Goal: Information Seeking & Learning: Check status

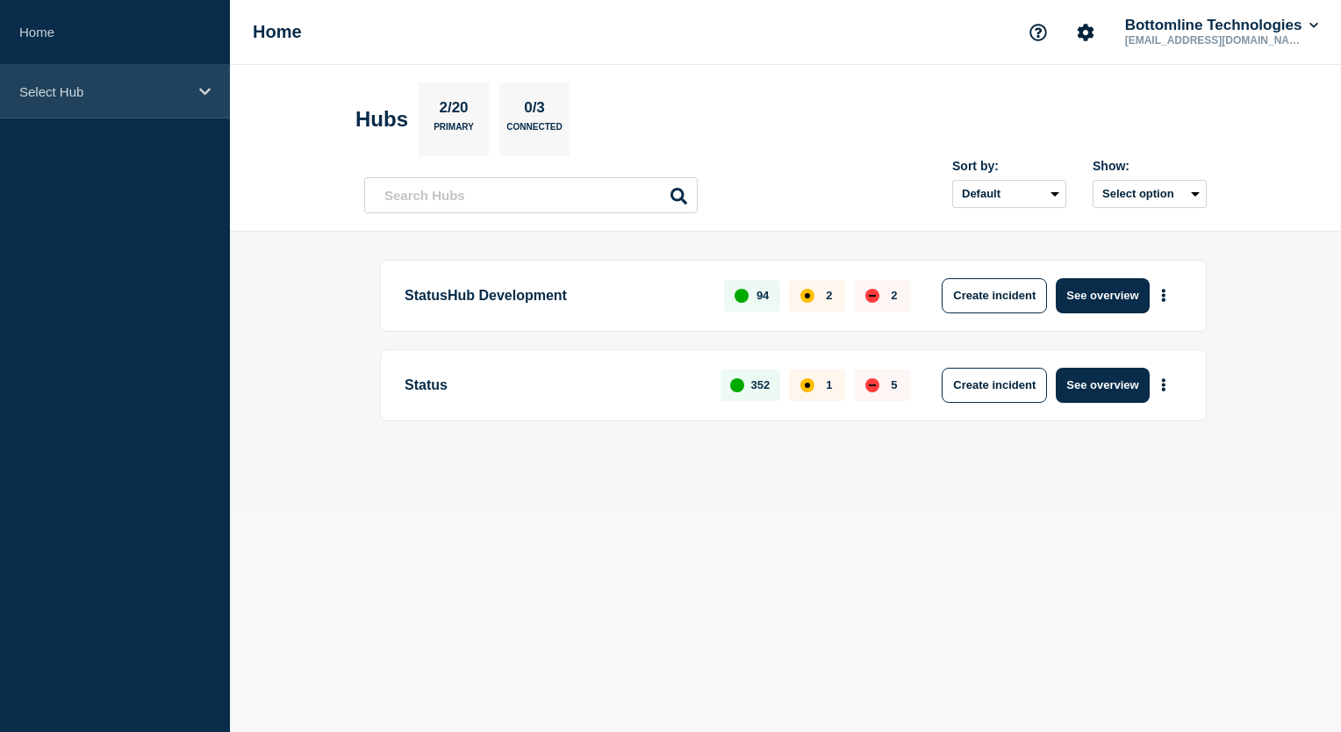
click at [199, 99] on div "Select Hub" at bounding box center [115, 92] width 230 height 54
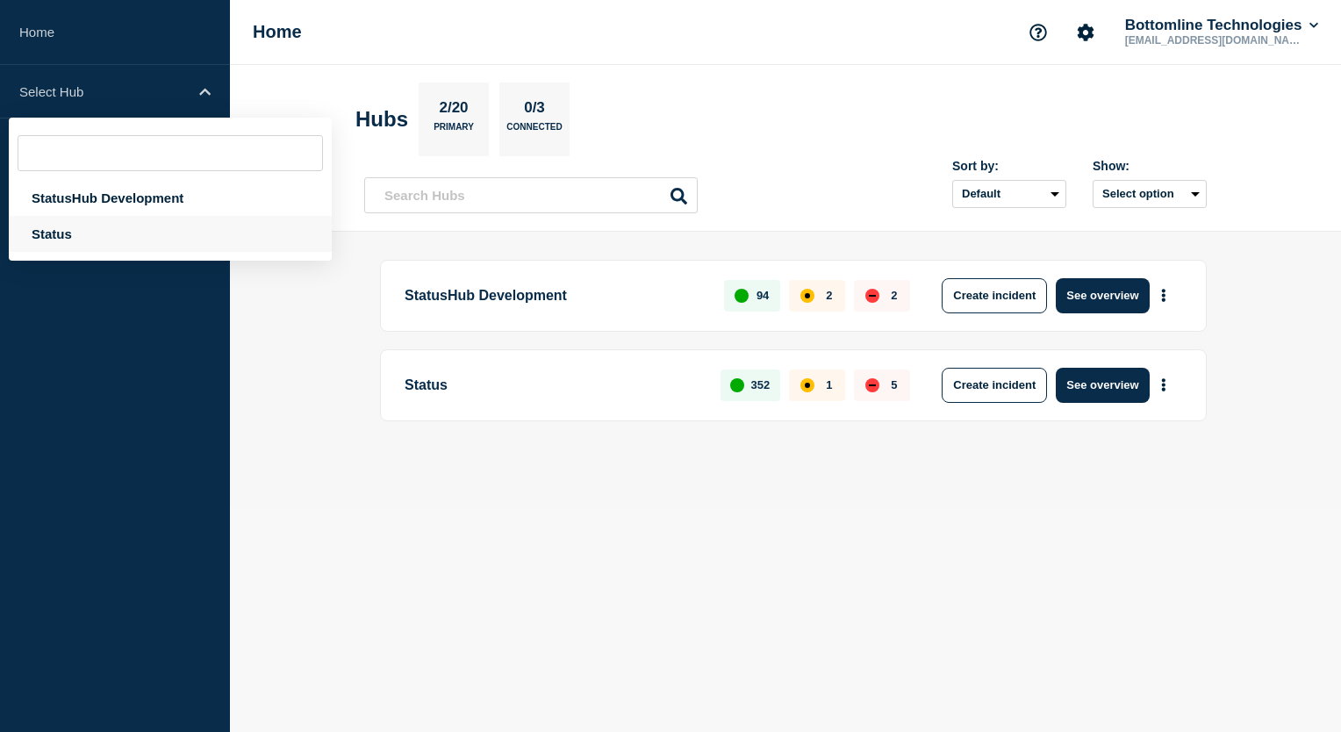
click at [134, 243] on div "Status" at bounding box center [170, 234] width 323 height 36
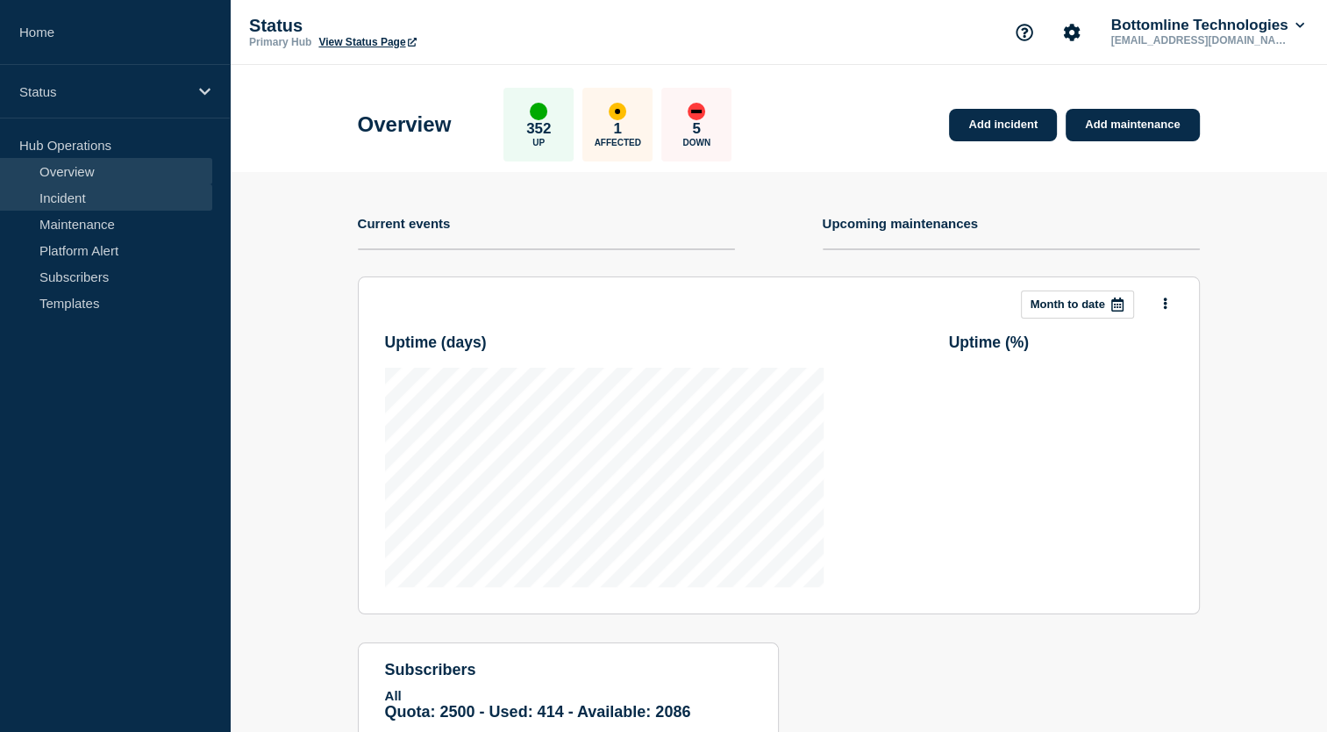
click at [142, 202] on link "Incident" at bounding box center [106, 197] width 212 height 26
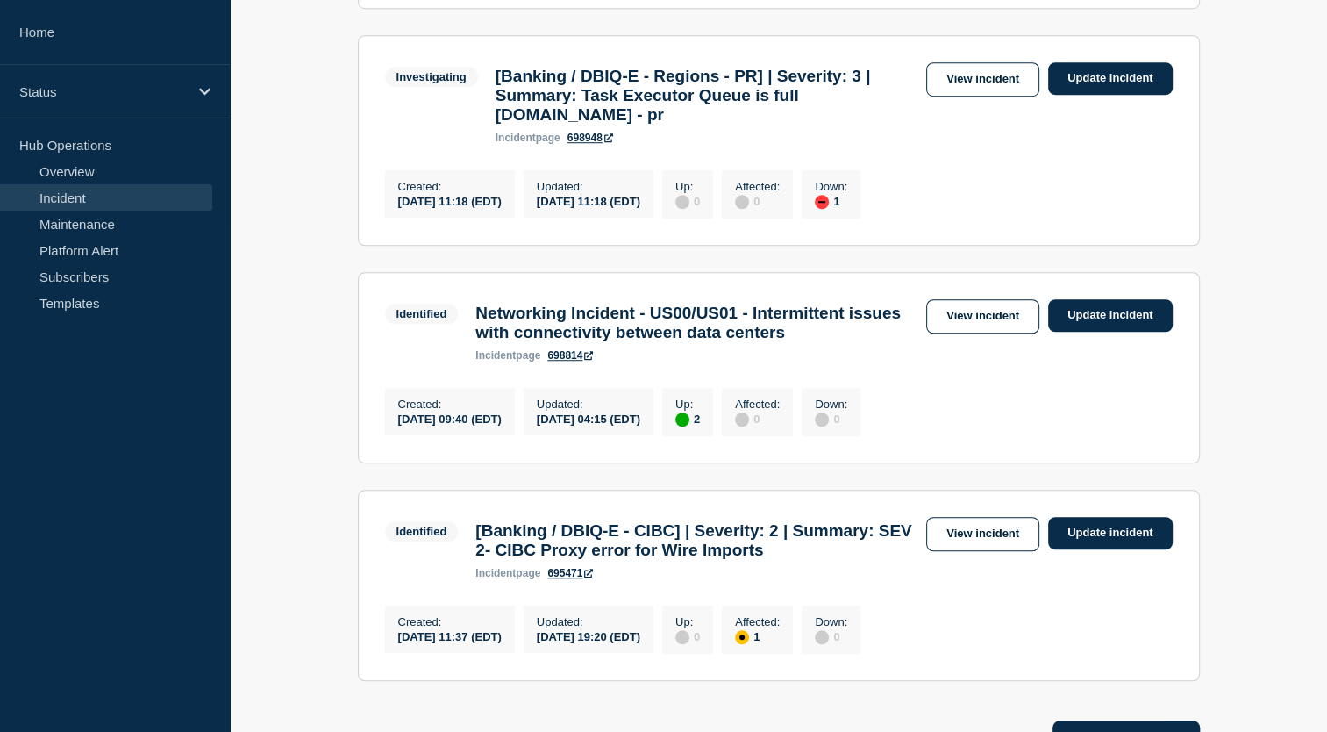
scroll to position [1325, 0]
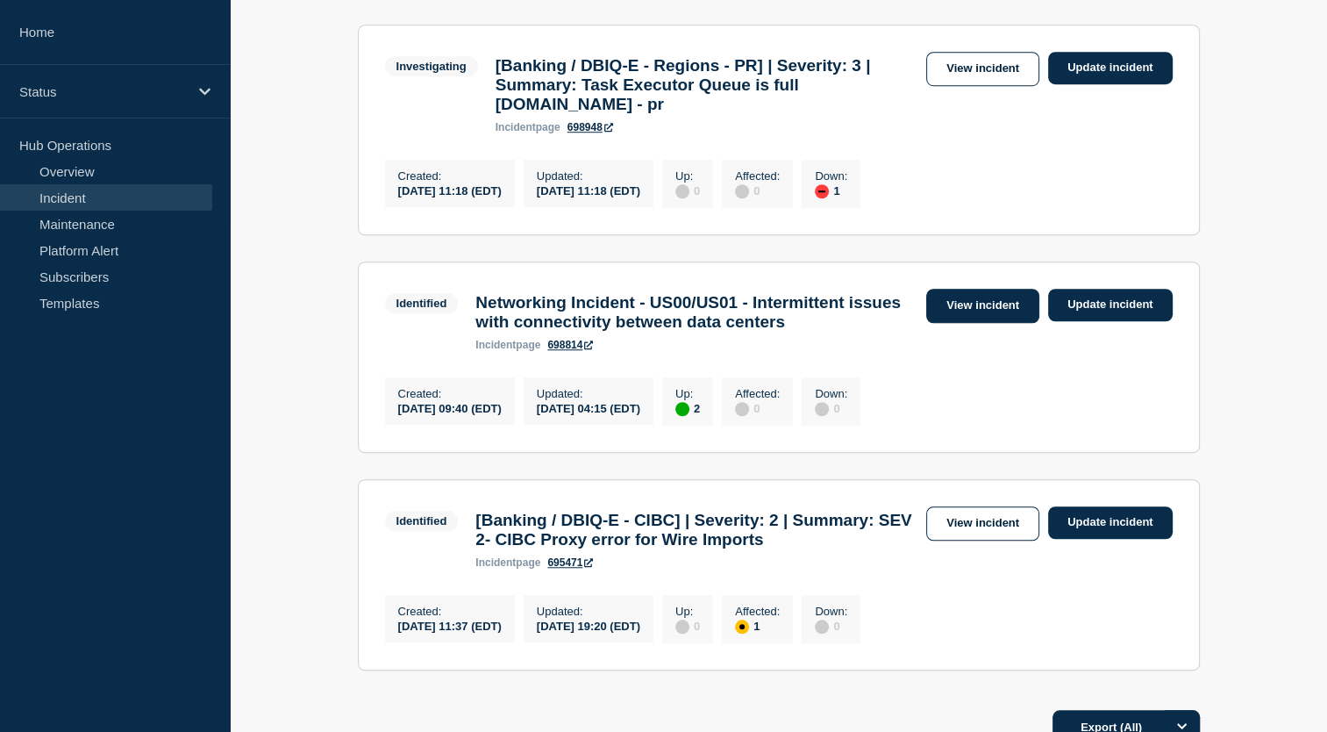
click at [973, 323] on link "View incident" at bounding box center [983, 306] width 113 height 34
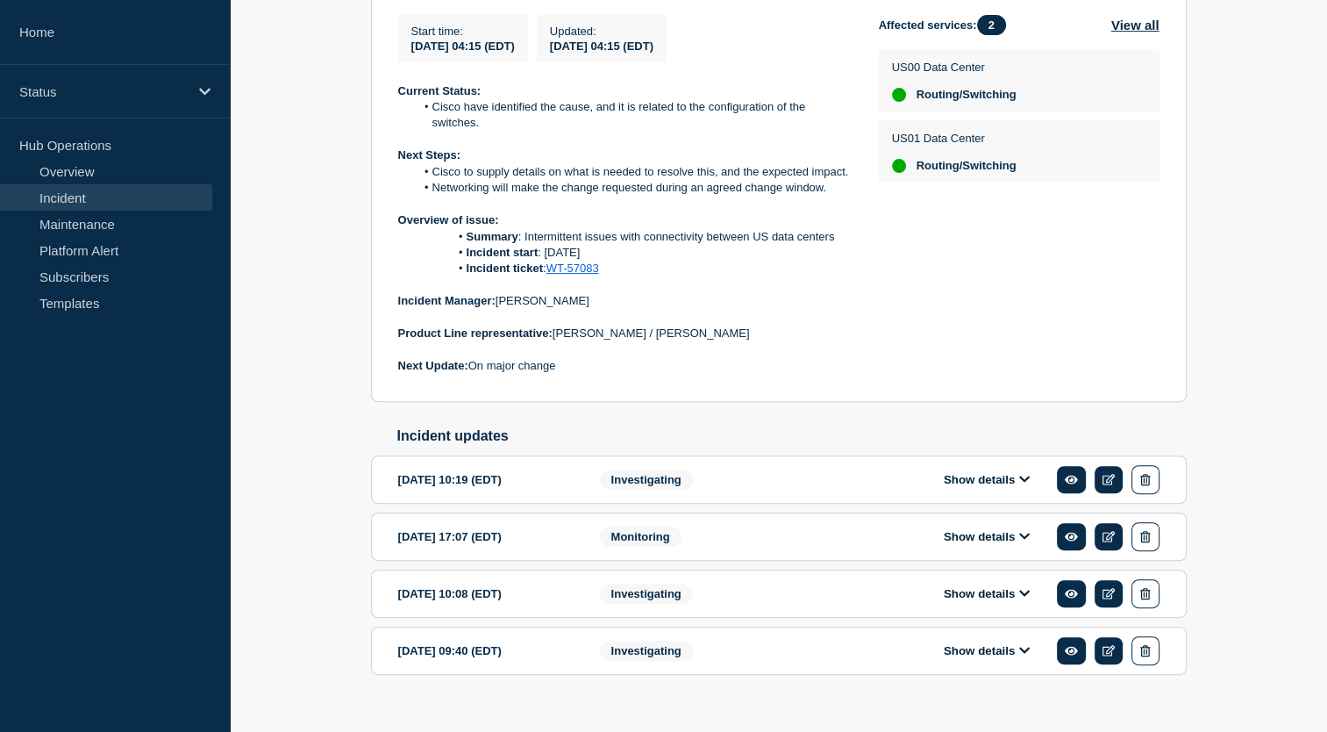
scroll to position [483, 0]
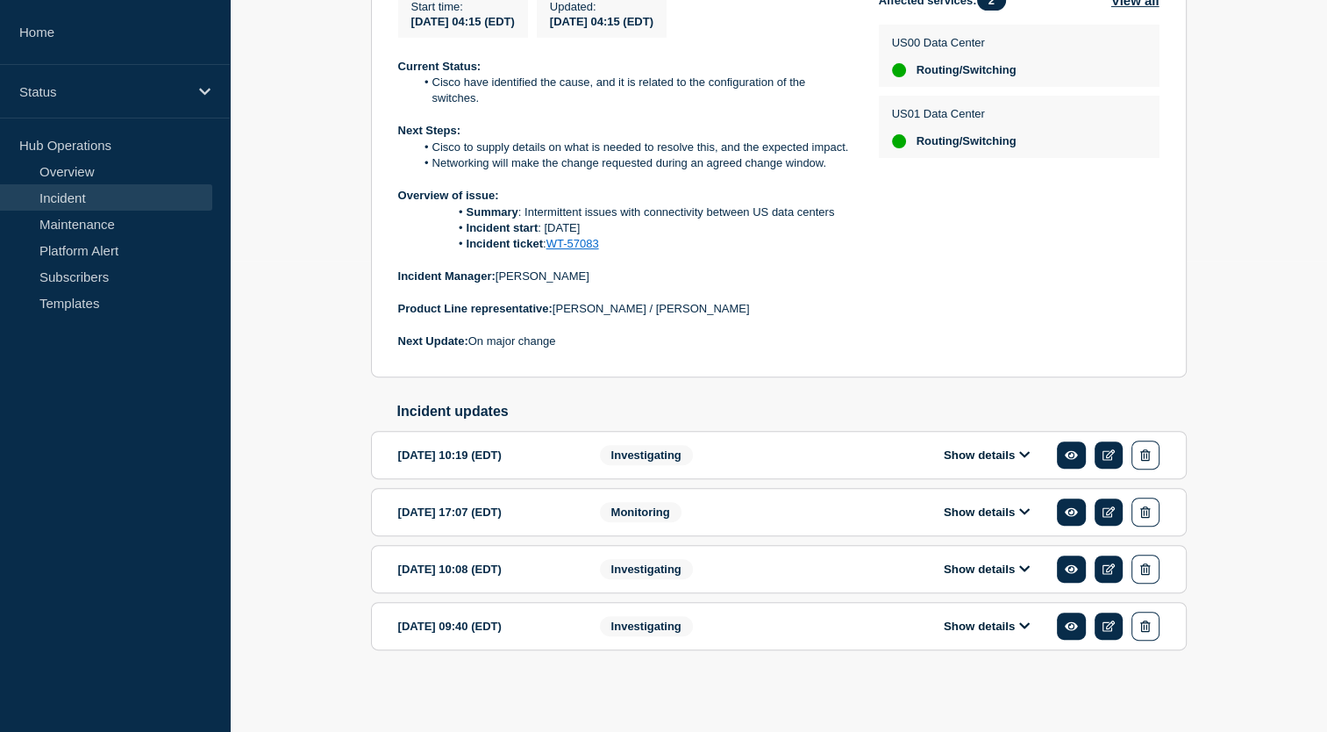
click at [991, 622] on button "Show details" at bounding box center [987, 626] width 97 height 15
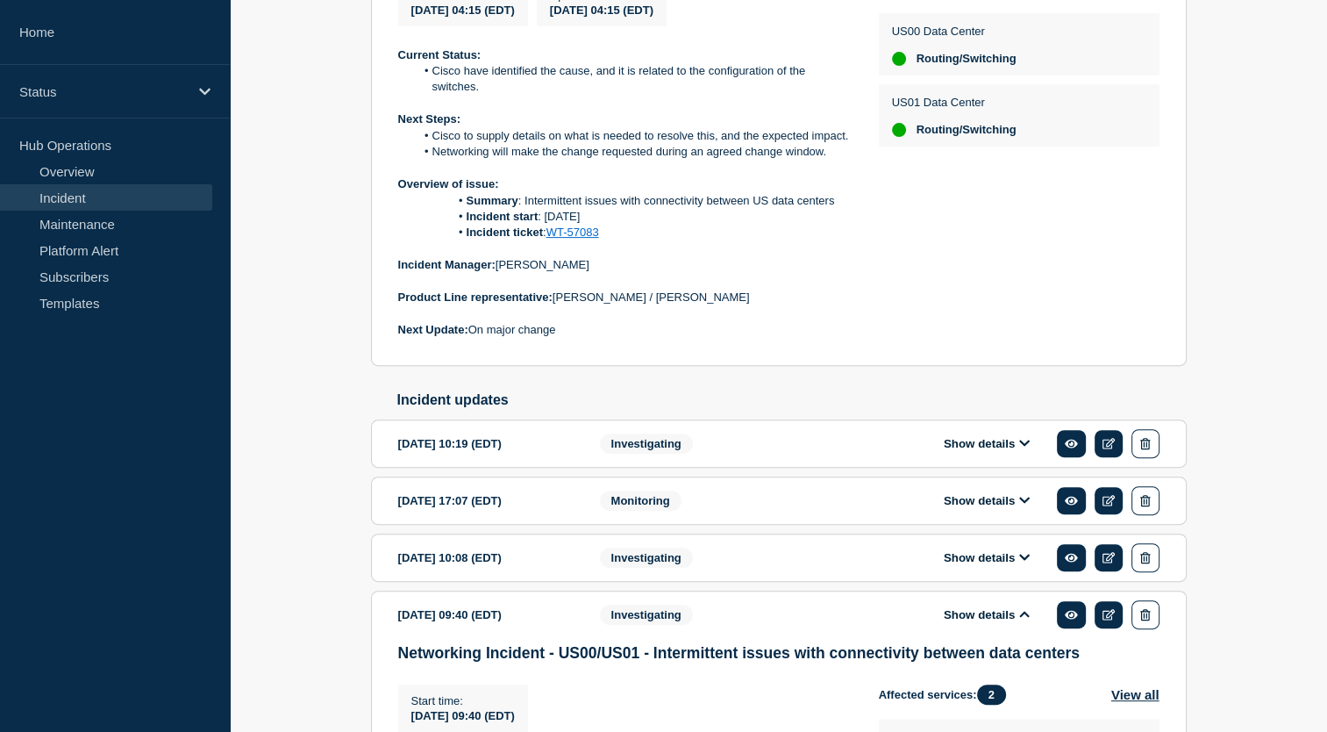
scroll to position [786, 0]
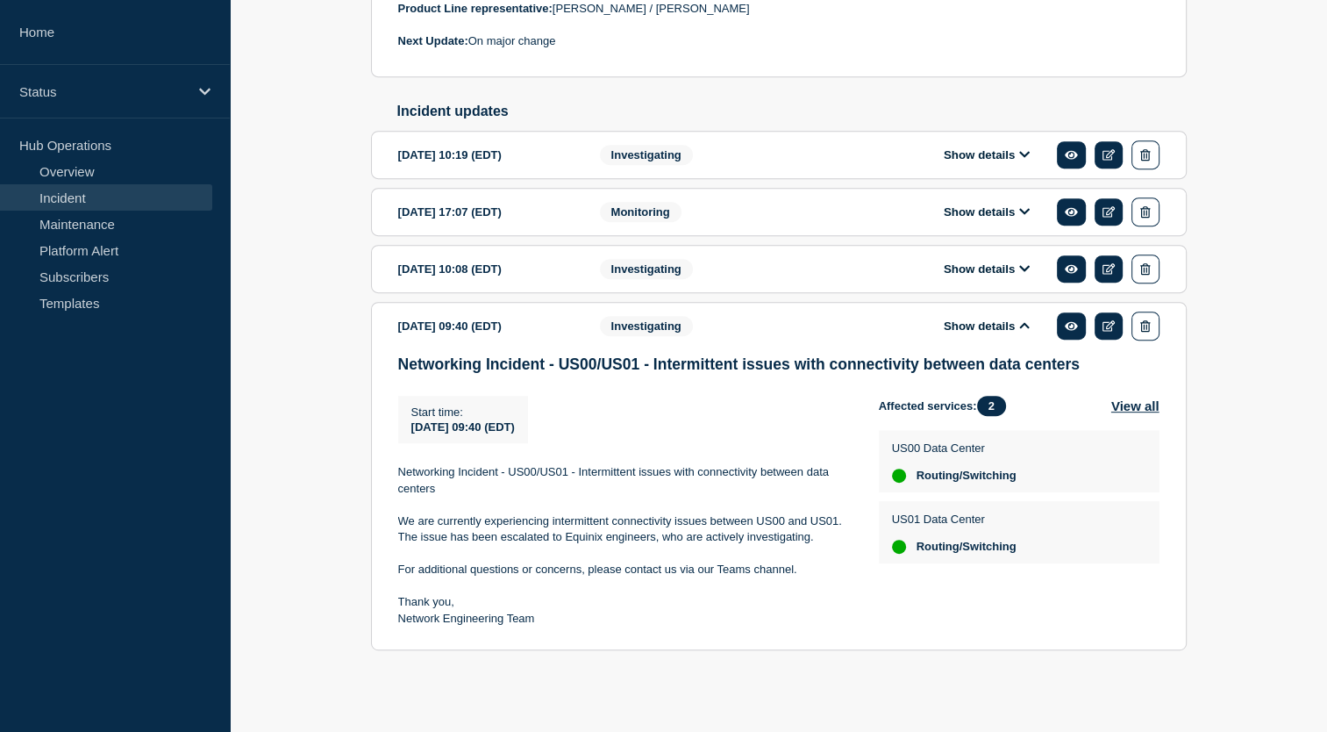
click at [1007, 321] on button "Show details" at bounding box center [987, 325] width 97 height 15
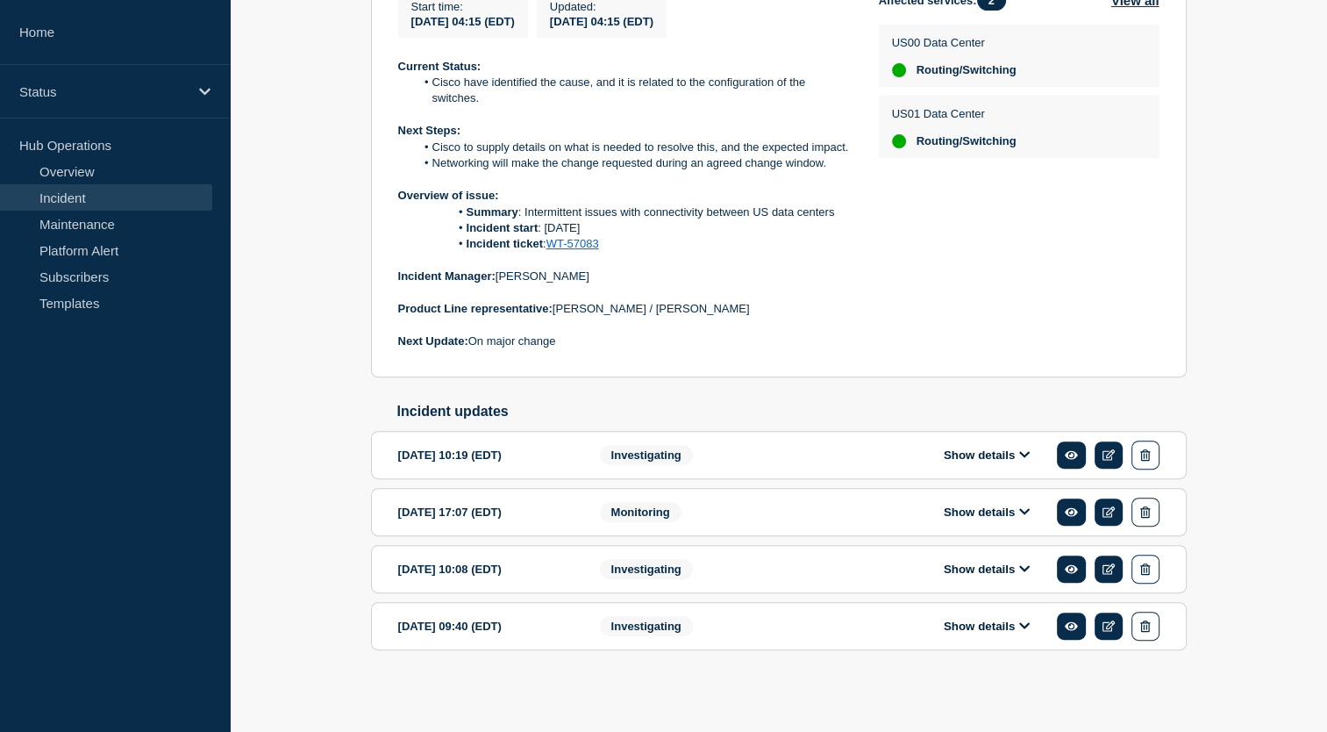
scroll to position [483, 0]
click at [979, 576] on button "Show details" at bounding box center [987, 569] width 97 height 15
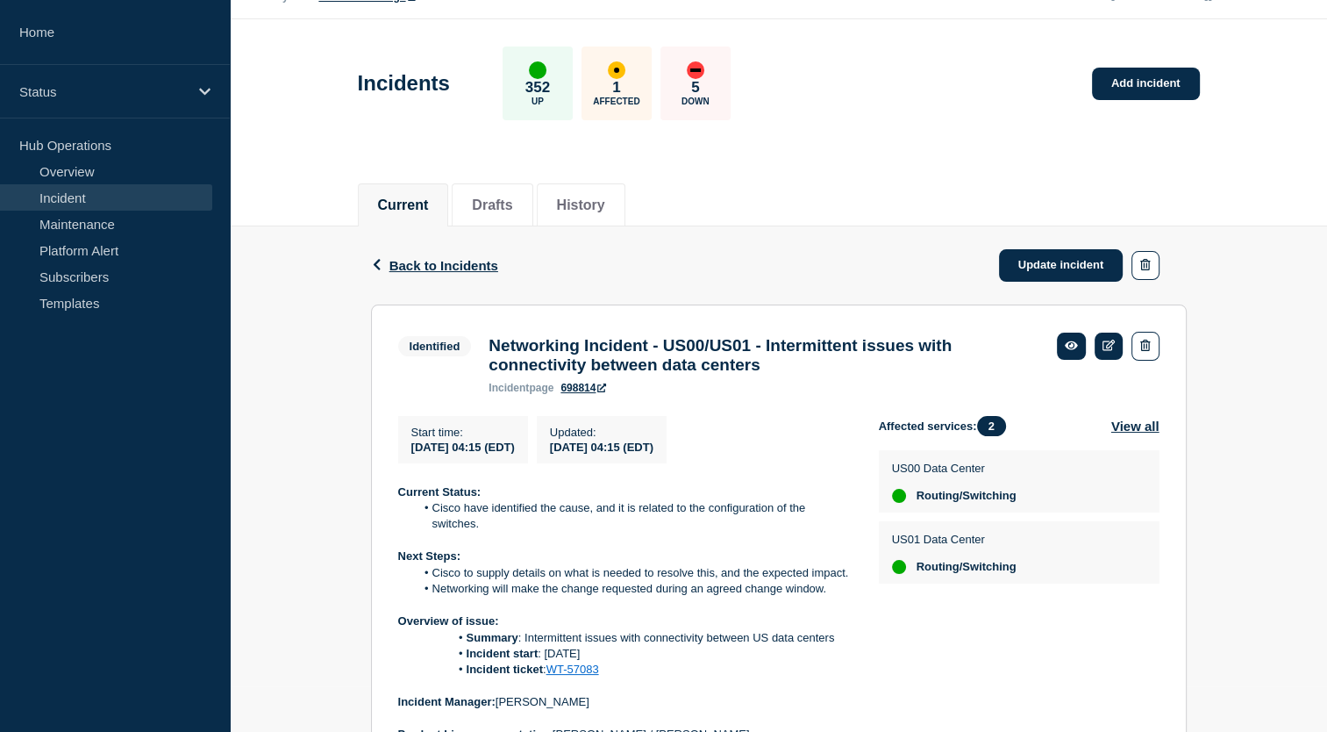
scroll to position [45, 0]
click at [175, 202] on link "Incident" at bounding box center [106, 197] width 212 height 26
